Goal: Task Accomplishment & Management: Use online tool/utility

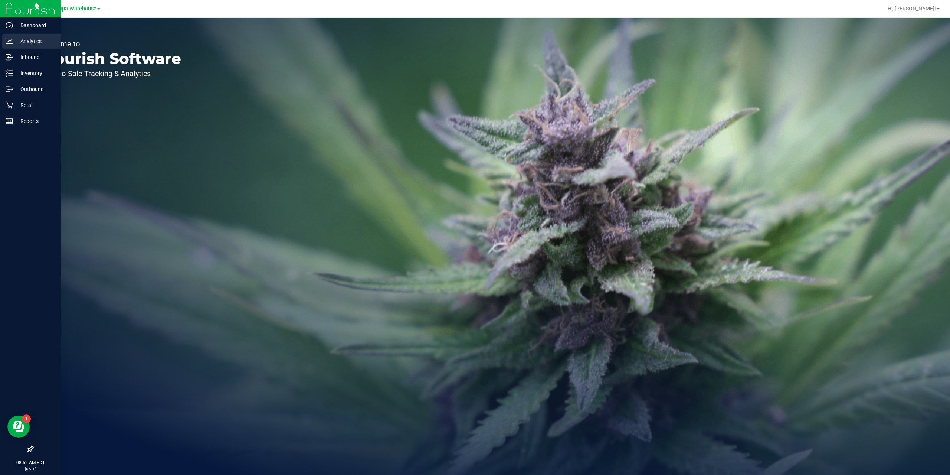
click at [31, 45] on p "Analytics" at bounding box center [35, 41] width 45 height 9
click at [27, 39] on p "Analytics" at bounding box center [35, 41] width 45 height 9
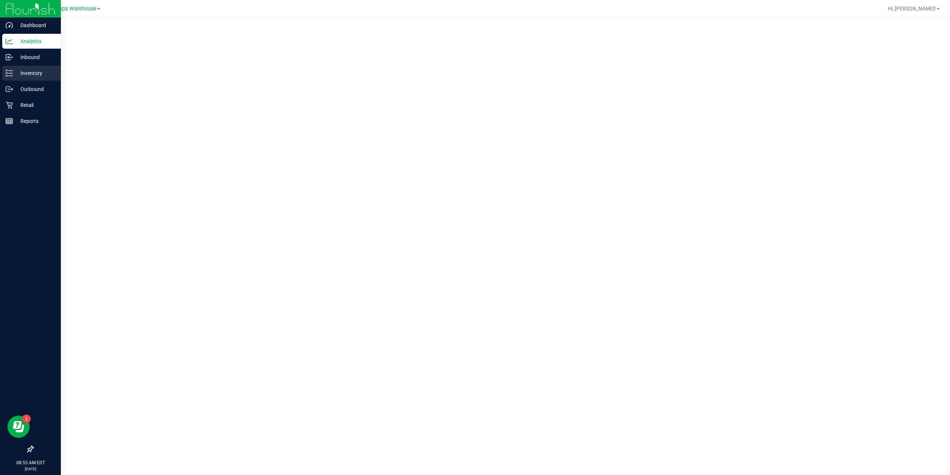
click at [20, 74] on p "Inventory" at bounding box center [35, 73] width 45 height 9
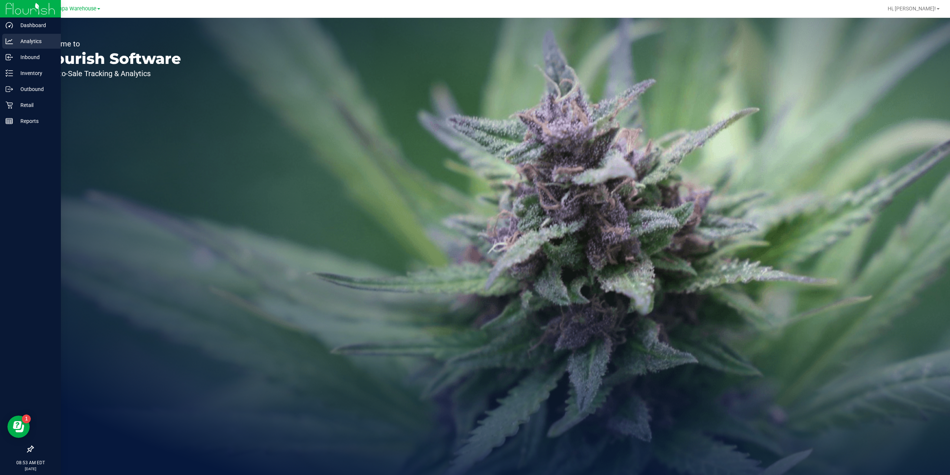
click at [21, 38] on p "Analytics" at bounding box center [35, 41] width 45 height 9
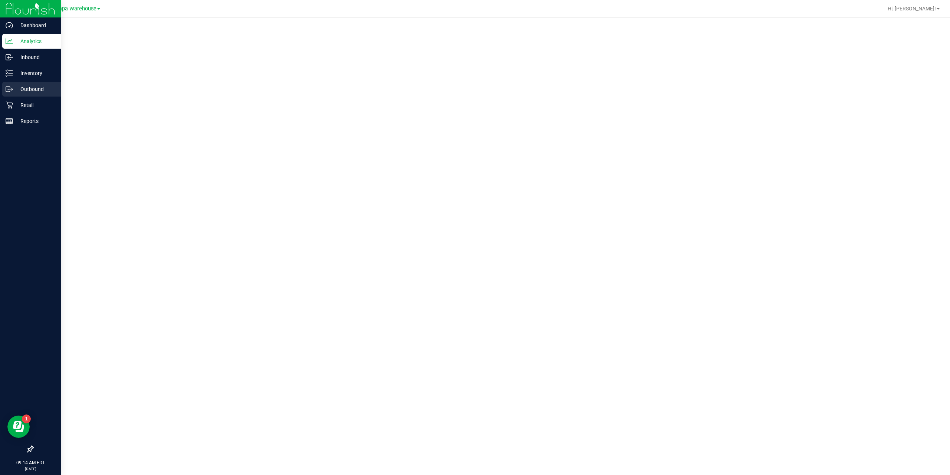
click at [31, 88] on p "Outbound" at bounding box center [35, 89] width 45 height 9
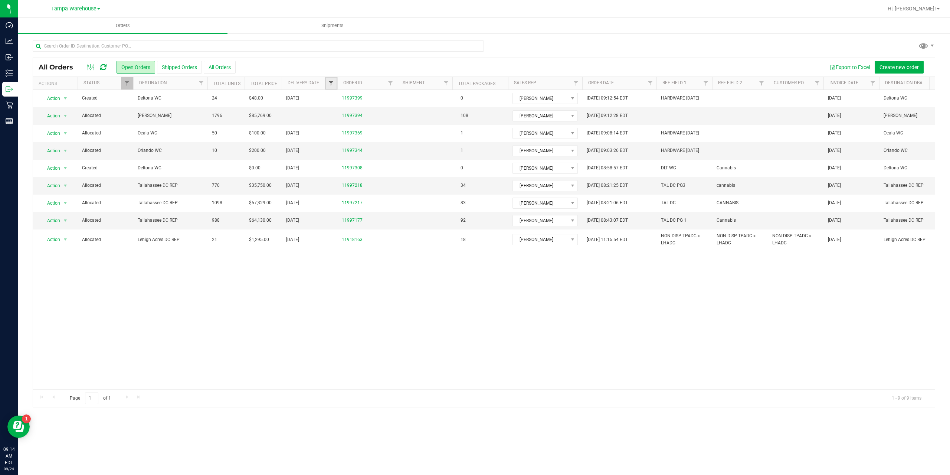
click at [332, 84] on span "Filter" at bounding box center [331, 83] width 6 height 6
click at [399, 128] on span "select" at bounding box center [400, 128] width 6 height 6
click at [355, 203] on link "23" at bounding box center [358, 206] width 11 height 12
type input "9/23/2025"
click at [343, 151] on button "Filter" at bounding box center [348, 147] width 36 height 16
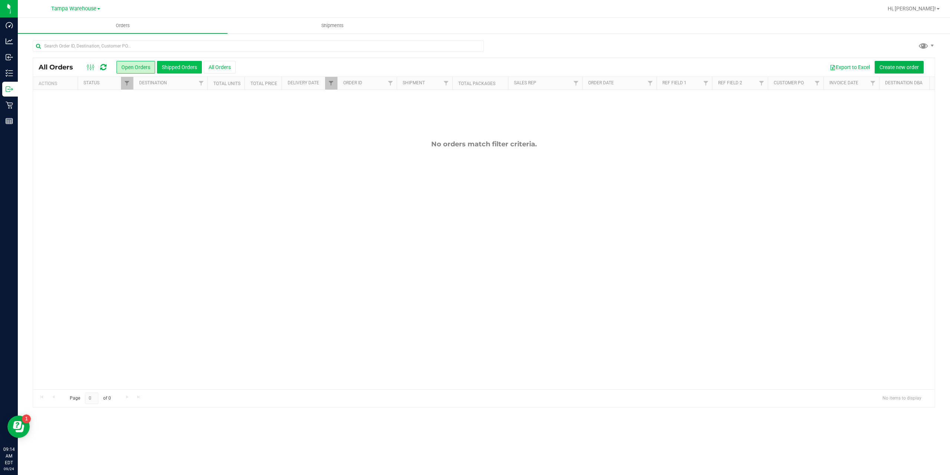
click at [180, 68] on button "Shipped Orders" at bounding box center [179, 67] width 45 height 13
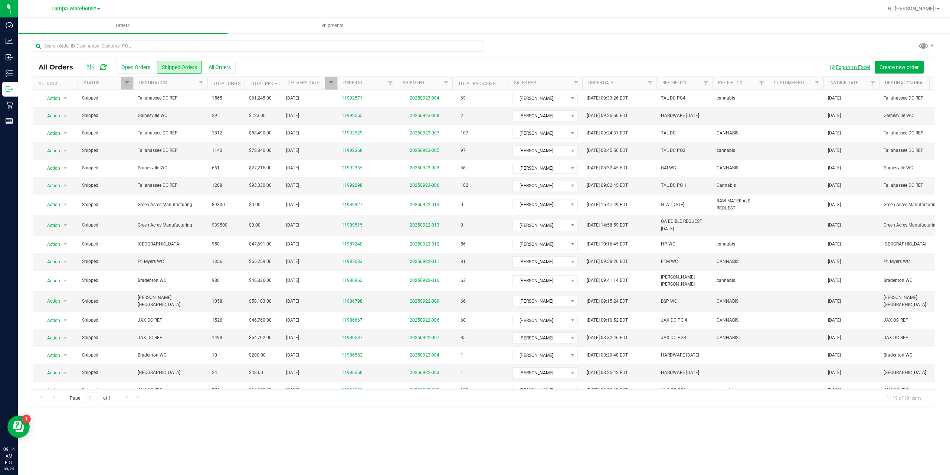
click at [845, 67] on button "Export to Excel" at bounding box center [850, 67] width 50 height 13
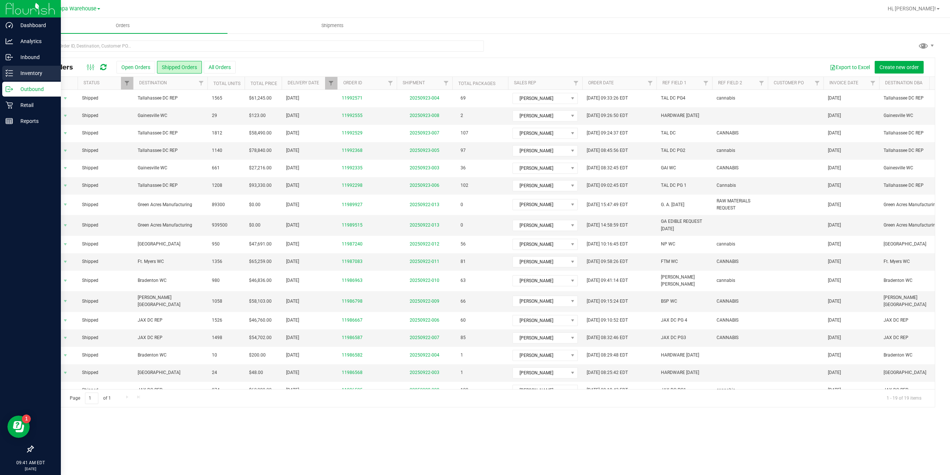
click at [29, 72] on p "Inventory" at bounding box center [35, 73] width 45 height 9
